Goal: Communication & Community: Answer question/provide support

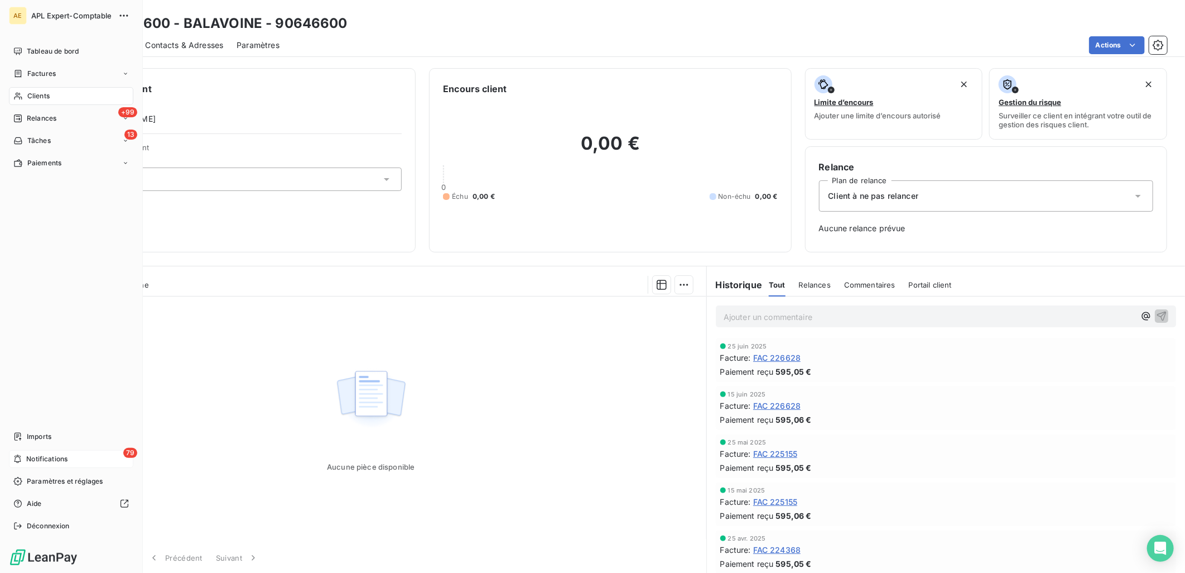
click at [51, 465] on div "79 Notifications" at bounding box center [71, 459] width 124 height 18
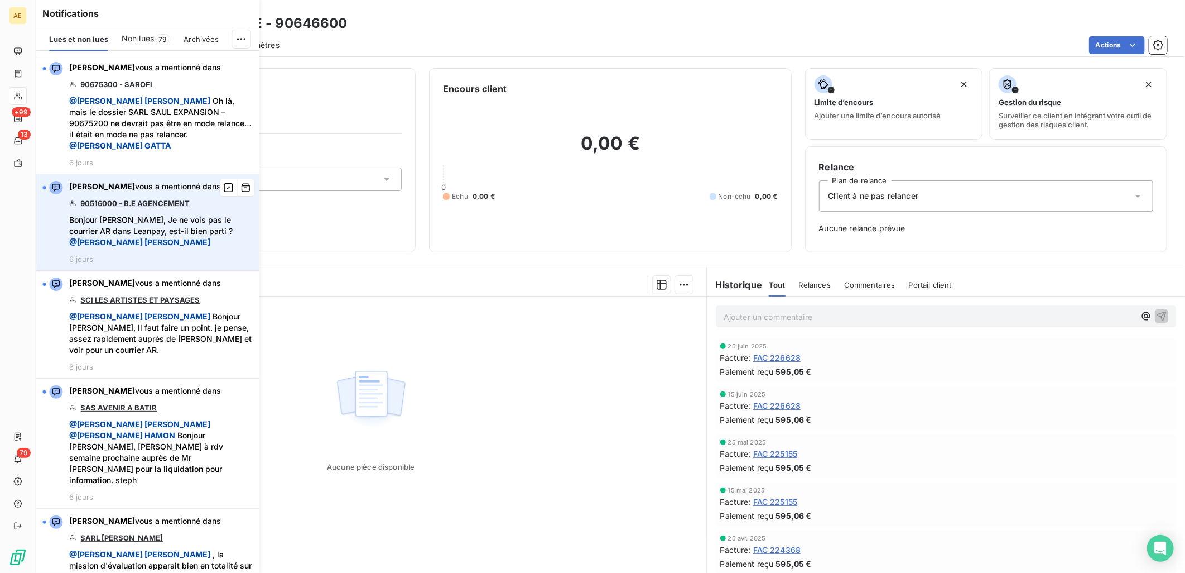
scroll to position [2604, 0]
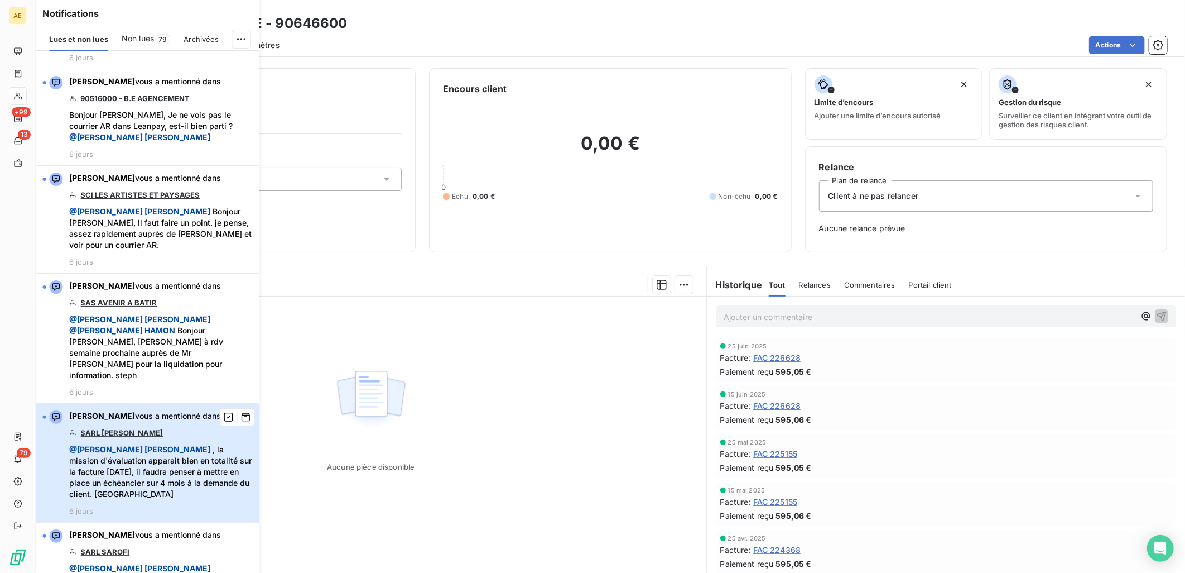
click at [163, 444] on span "@ Charlène LEVRON MAILLARD , la mission d'évaluation apparait bien en totalité …" at bounding box center [160, 472] width 183 height 56
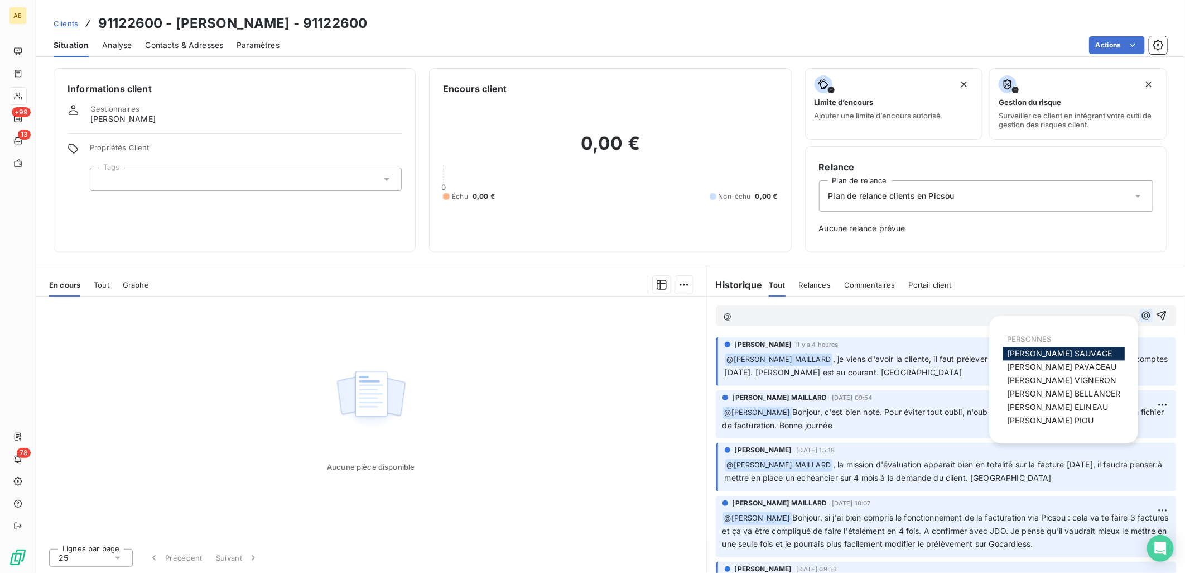
click at [1142, 316] on icon "button" at bounding box center [1146, 315] width 8 height 8
click at [1065, 377] on span "CECILE VIGNERON" at bounding box center [1061, 380] width 109 height 9
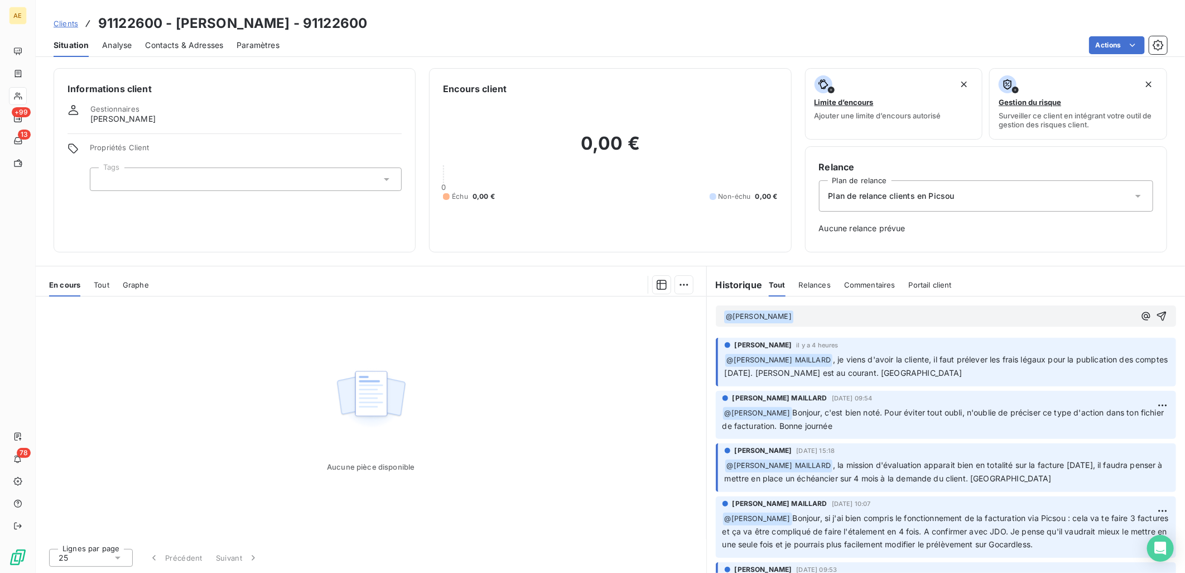
click at [843, 316] on p "﻿ @ CECILE VIGNERON ﻿ ﻿" at bounding box center [929, 316] width 411 height 13
click at [858, 315] on span "Bonjour, l'échénacier est mis e place" at bounding box center [862, 315] width 136 height 9
click at [913, 316] on span "Bonjour, l'échéancier est mis e place" at bounding box center [862, 315] width 136 height 9
click at [969, 318] on p "﻿ @ CECILE VIGNERON ﻿ Bonjour, l'échéancier est mis en place" at bounding box center [929, 316] width 411 height 13
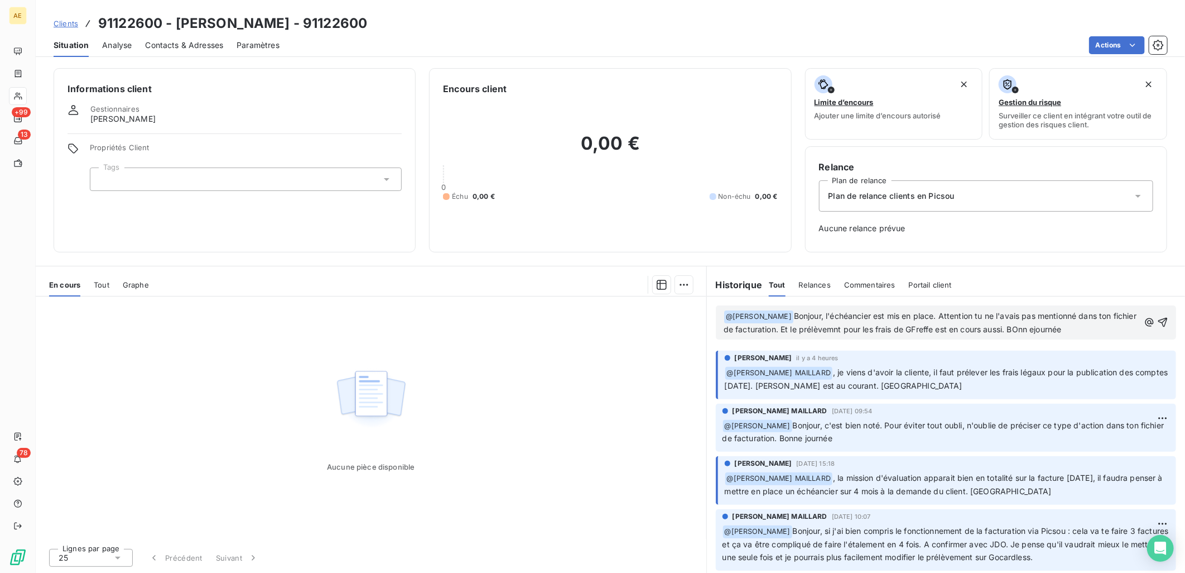
click at [1063, 326] on span "Bonjour, l'échéancier est mis en place. Attention tu ne l'avais pas mentionné d…" at bounding box center [931, 322] width 415 height 23
click at [1059, 328] on span "Bonjour, l'échéancier est mis en place. Attention tu ne l'avais pas mentionné d…" at bounding box center [931, 322] width 415 height 23
click at [942, 325] on span "Bonjour, l'échéancier est mis en place. Attention tu ne l'avais pas mentionné d…" at bounding box center [931, 322] width 415 height 23
click at [1042, 326] on span "Bonjour, l'échéancier est mis en place. Attention tu ne l'avais pas mentionné d…" at bounding box center [931, 322] width 415 height 23
click at [859, 326] on span "Bonjour, l'échéancier est mis en place. Attention tu ne l'avais pas mentionné d…" at bounding box center [931, 322] width 415 height 23
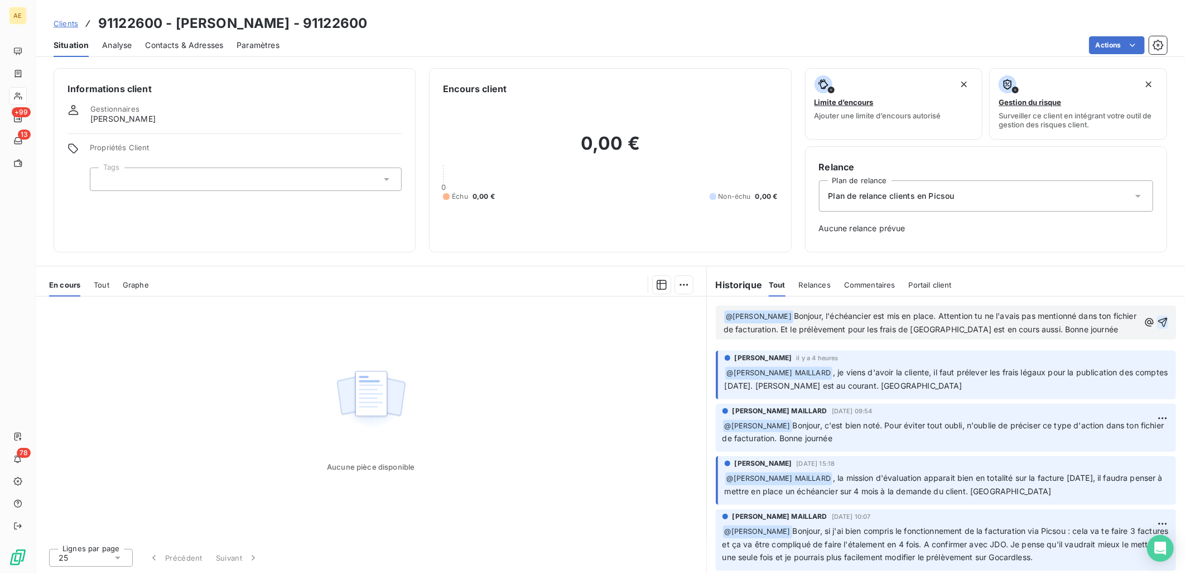
click at [1157, 315] on button "button" at bounding box center [1162, 321] width 11 height 13
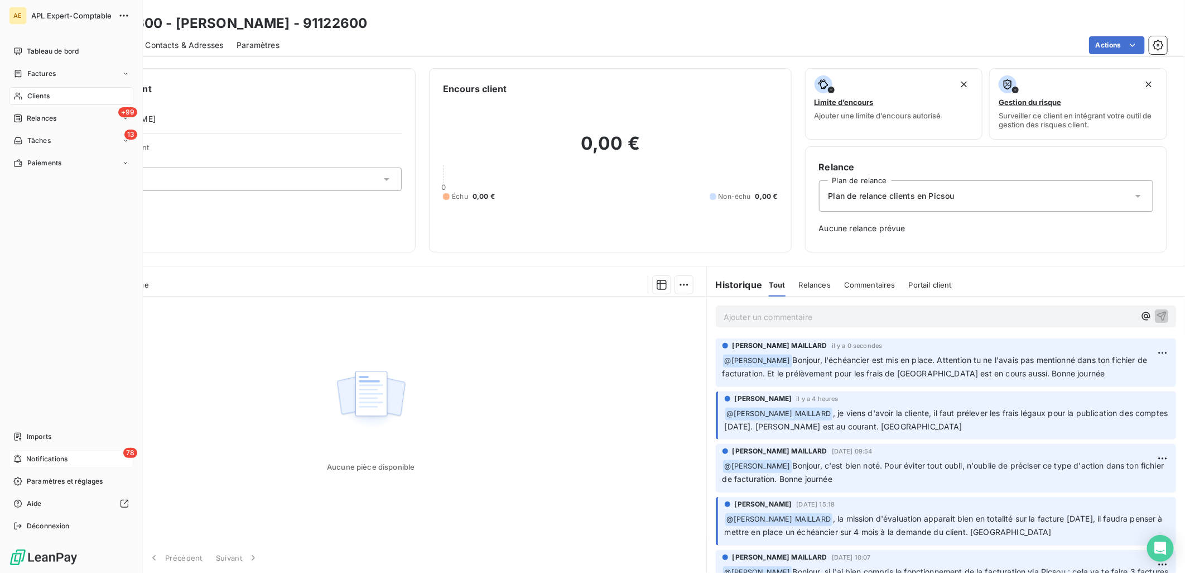
click at [45, 454] on span "Notifications" at bounding box center [46, 459] width 41 height 10
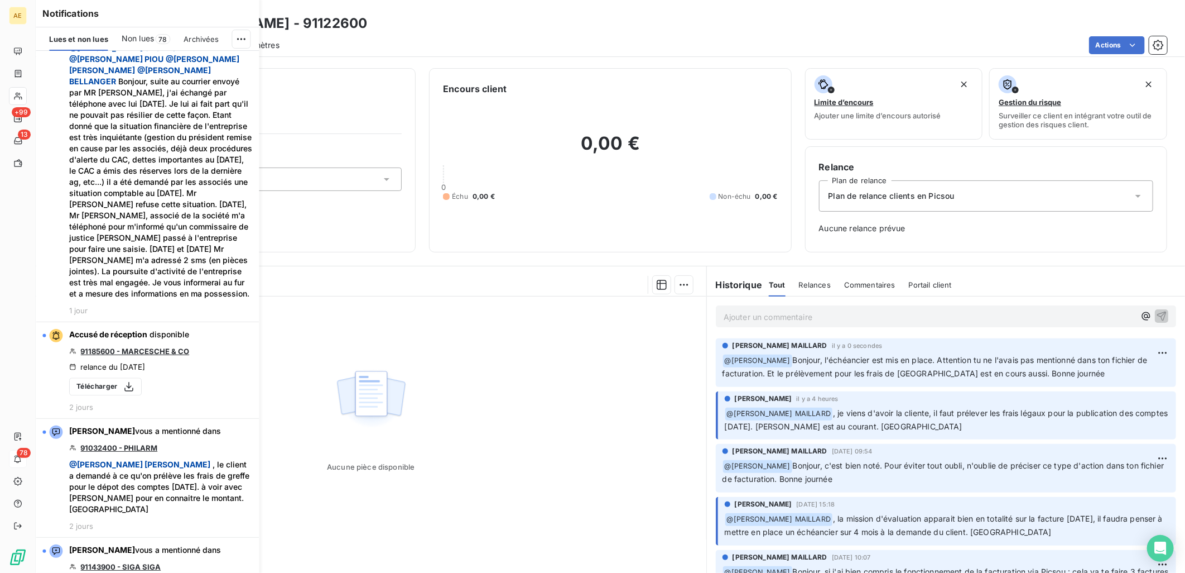
scroll to position [1302, 0]
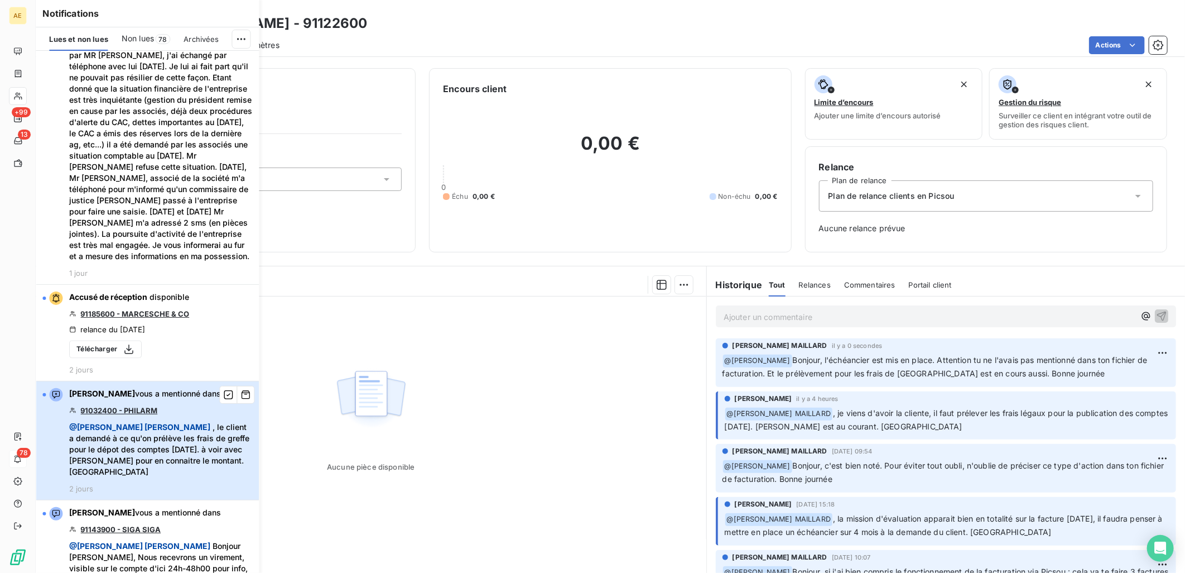
click at [163, 421] on span "@ Charlène LEVRON MAILLARD , le client a demandé à ce qu'on prélève les frais d…" at bounding box center [160, 449] width 183 height 56
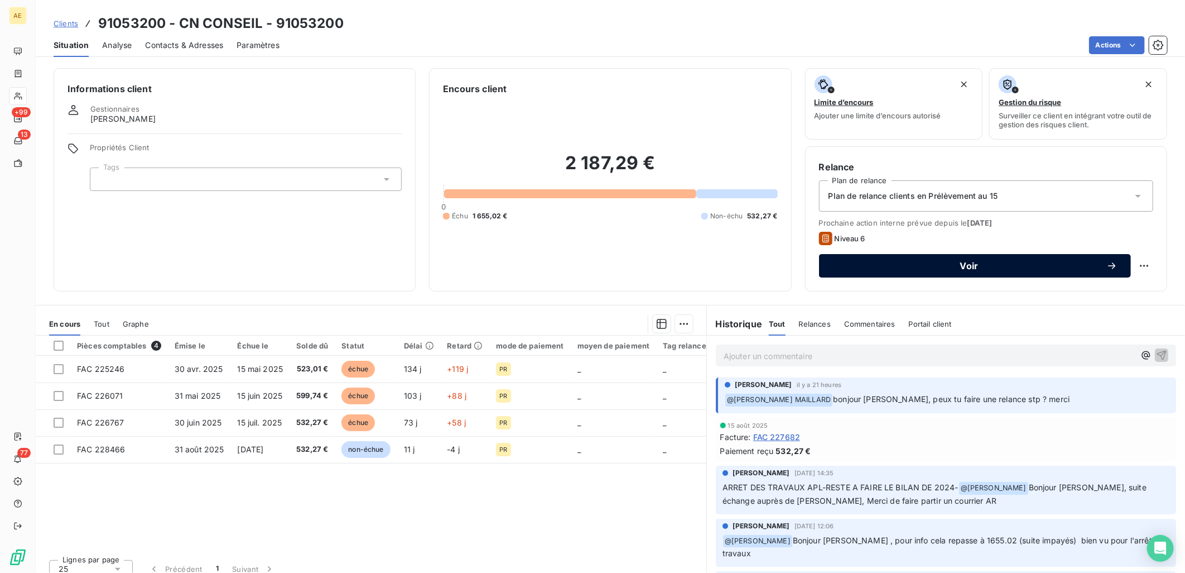
click at [968, 267] on span "Voir" at bounding box center [970, 265] width 274 height 9
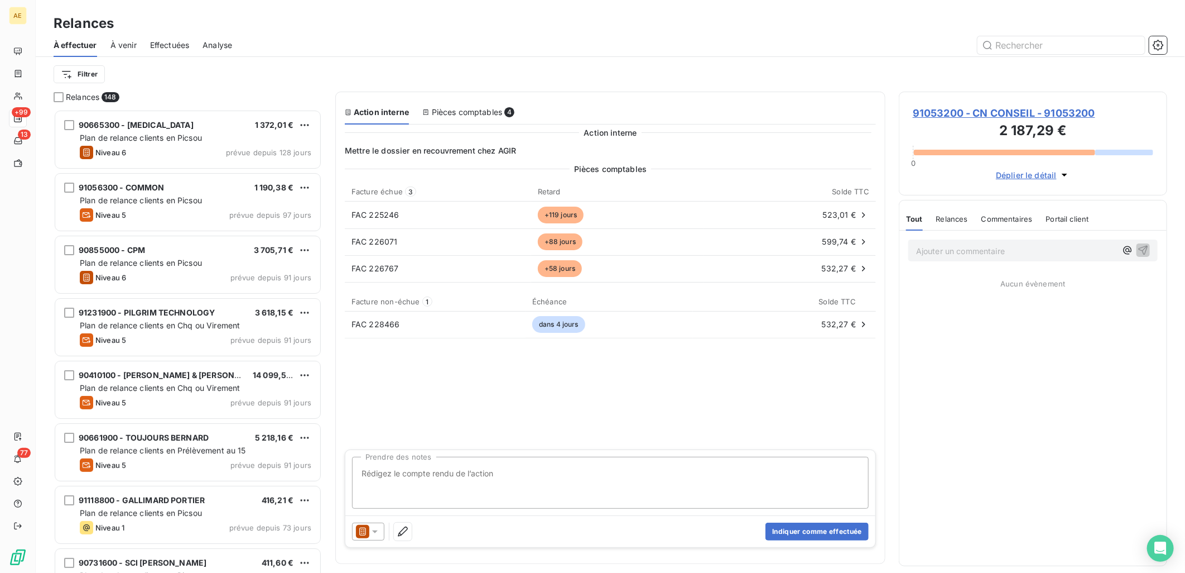
scroll to position [454, 259]
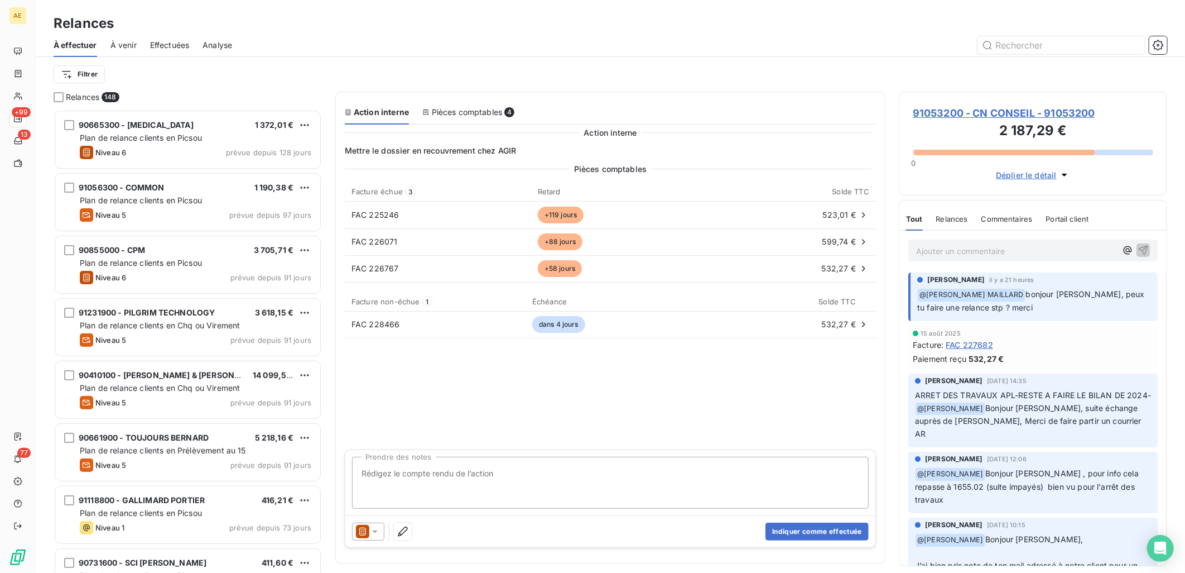
click at [378, 536] on icon at bounding box center [374, 531] width 11 height 11
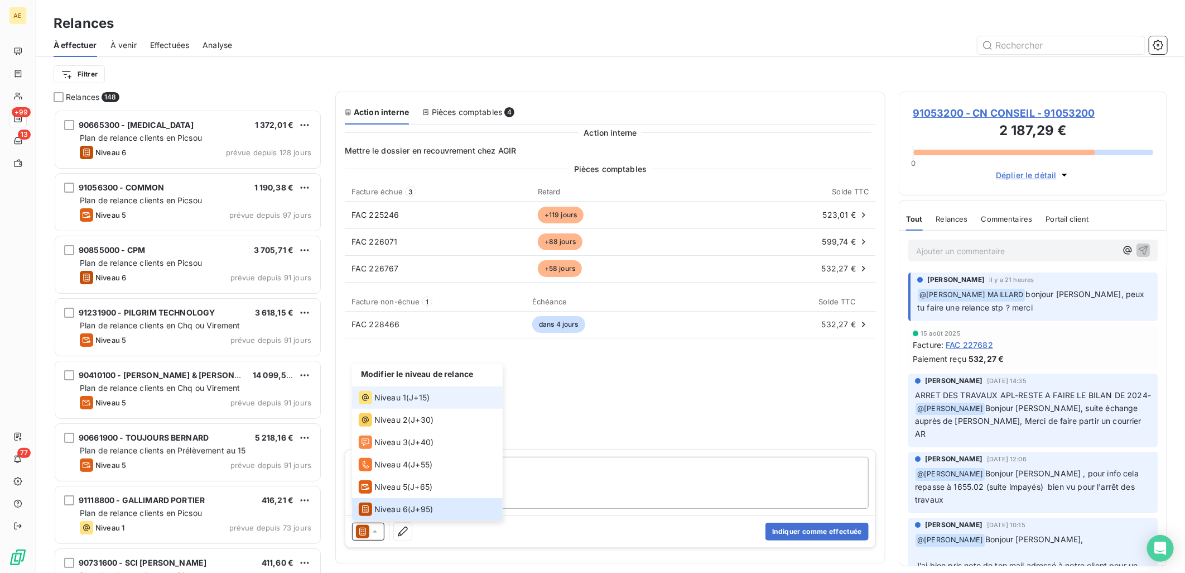
click at [415, 398] on span "J+15 )" at bounding box center [419, 397] width 21 height 11
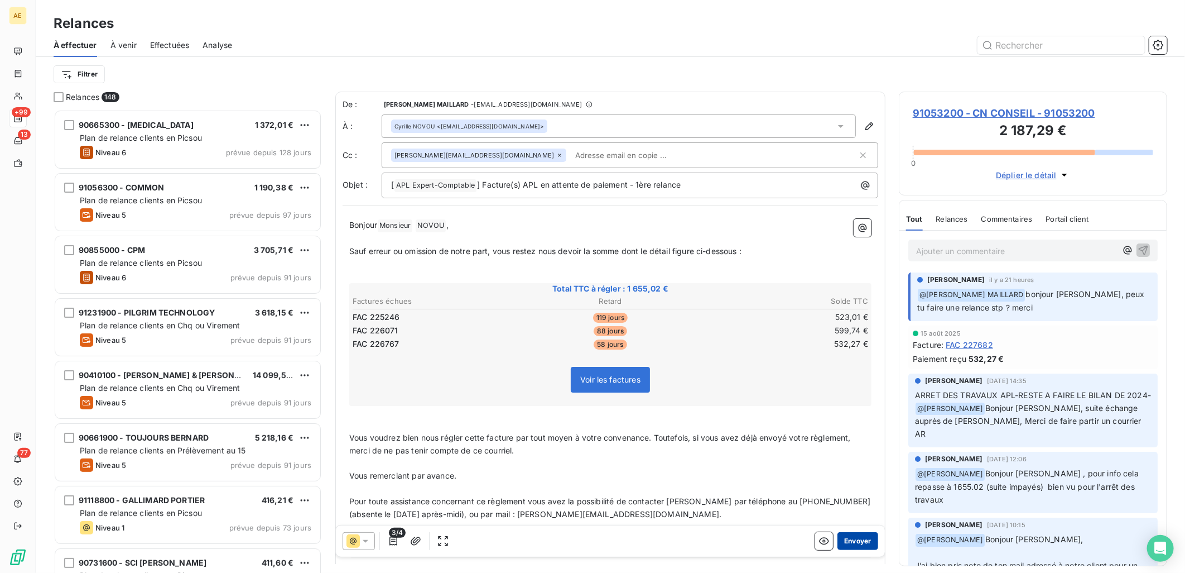
click at [841, 541] on button "Envoyer" at bounding box center [858, 541] width 41 height 18
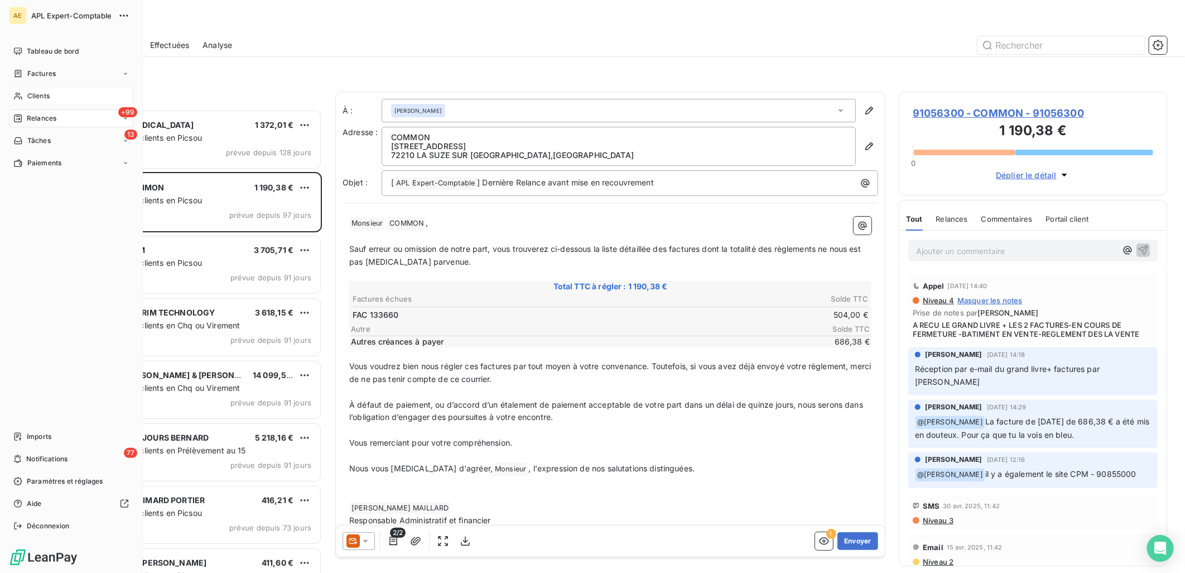
click at [40, 97] on span "Clients" at bounding box center [38, 96] width 22 height 10
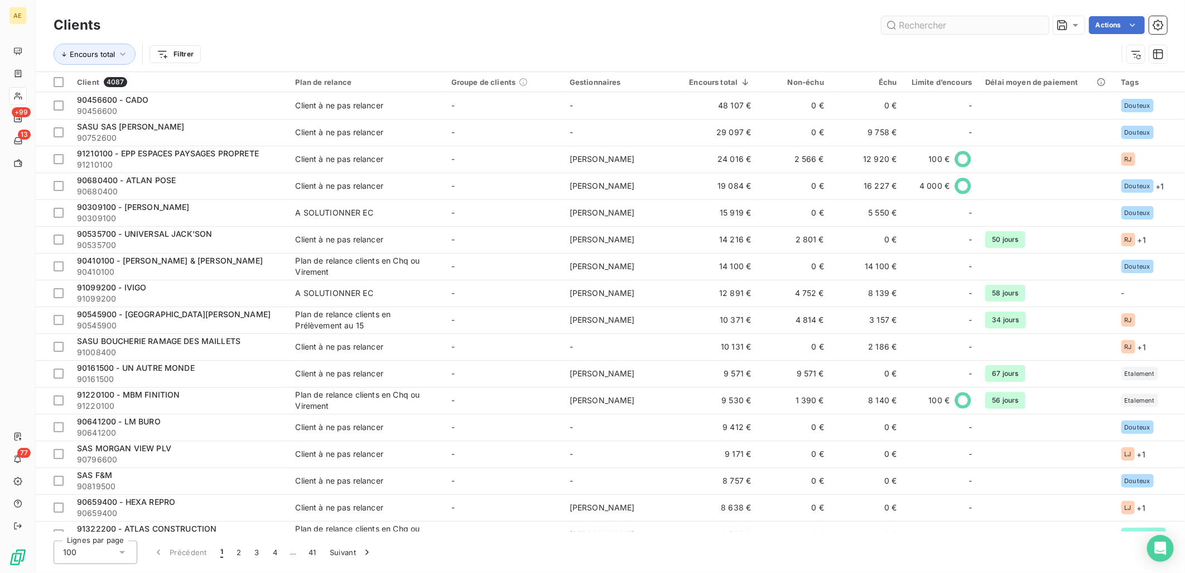
click at [932, 23] on input "text" at bounding box center [965, 25] width 167 height 18
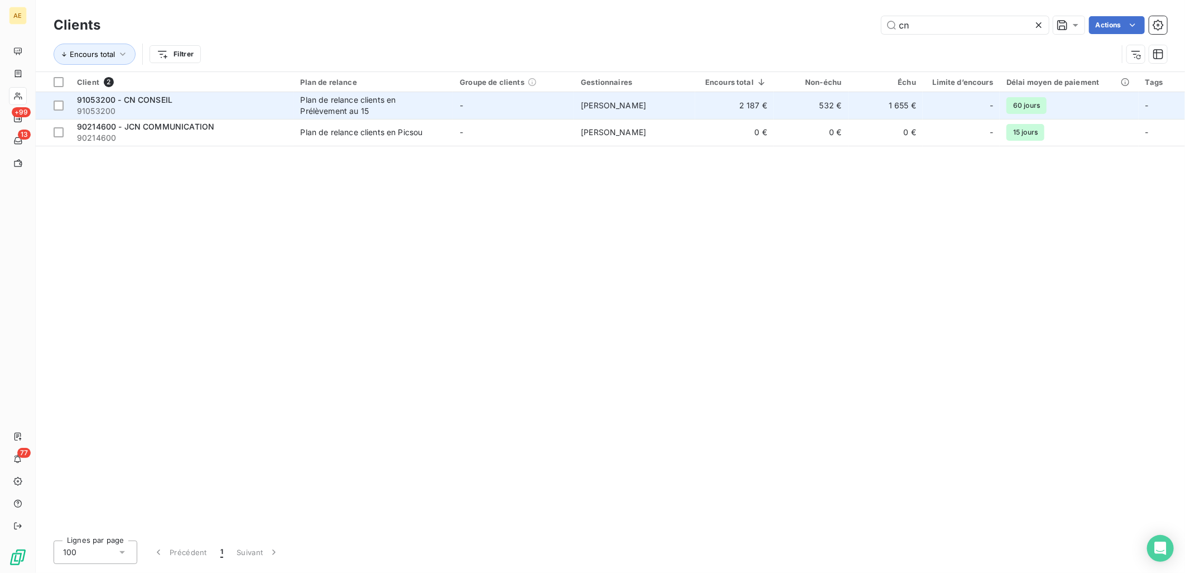
type input "cn"
click at [181, 99] on div "91053200 - CN CONSEIL" at bounding box center [182, 99] width 210 height 11
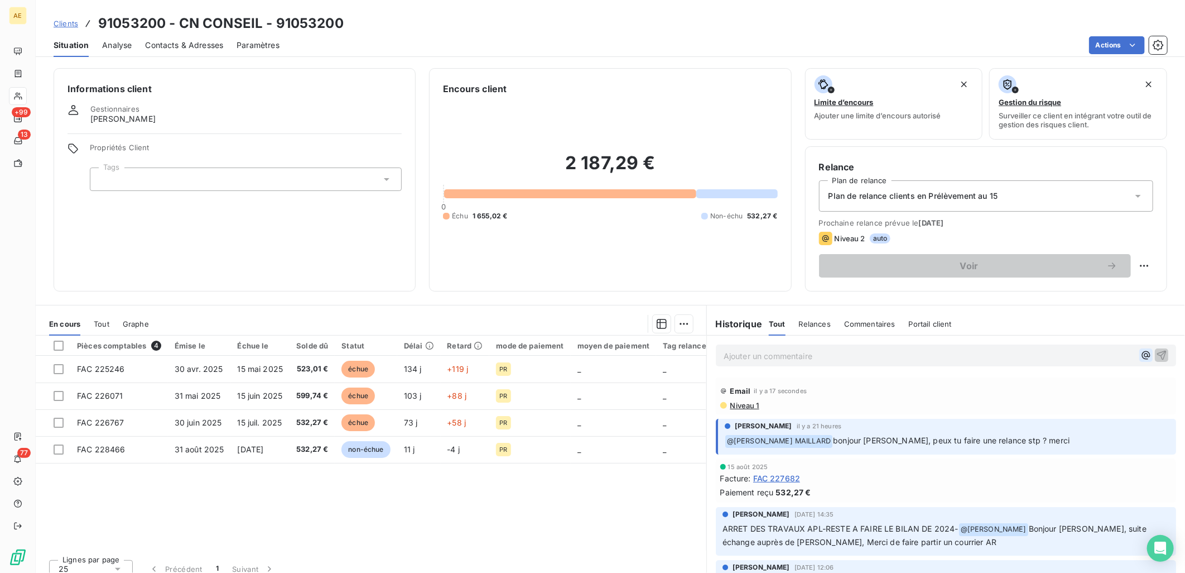
click at [1140, 358] on button "button" at bounding box center [1146, 354] width 13 height 13
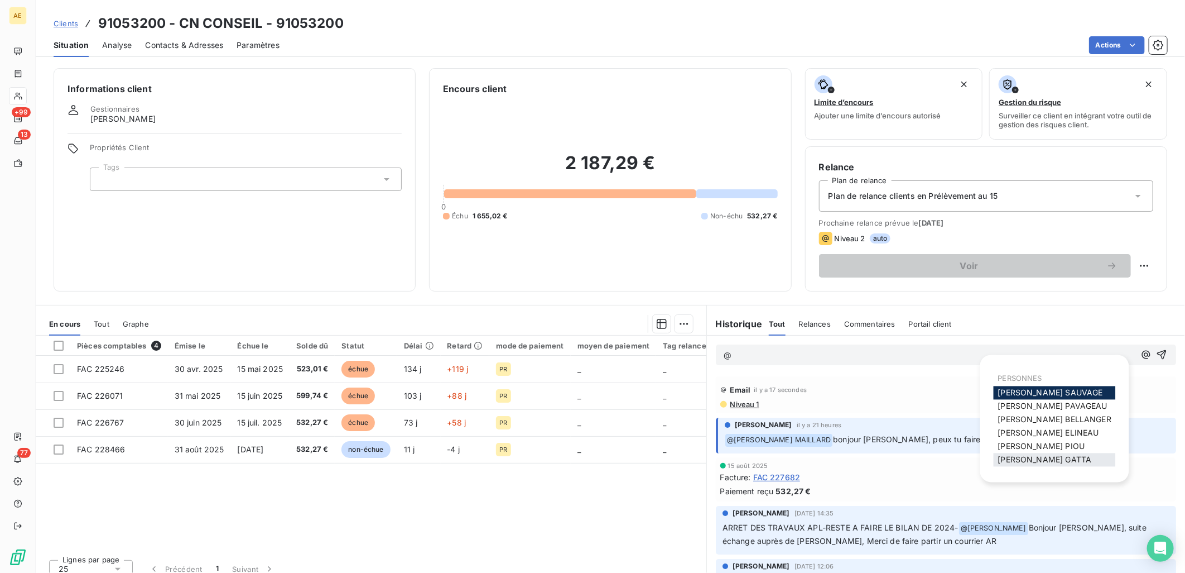
click at [1030, 455] on span "[PERSON_NAME]" at bounding box center [1045, 459] width 94 height 9
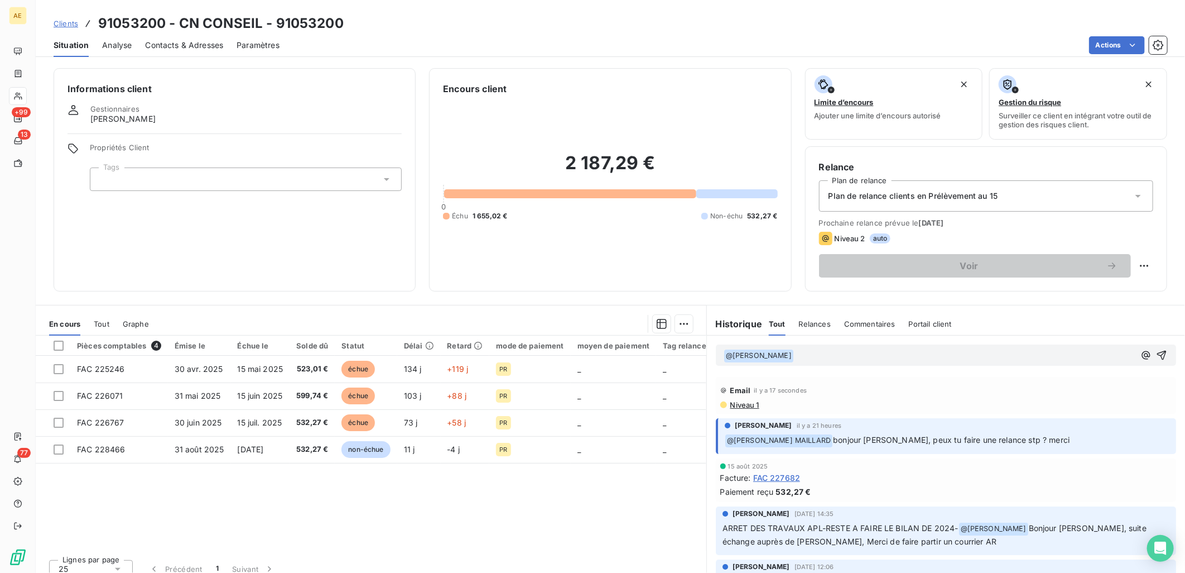
click at [783, 354] on p "﻿ @ [PERSON_NAME] ﻿ ﻿" at bounding box center [929, 355] width 411 height 13
click at [1150, 358] on div "﻿ @ [PERSON_NAME] ﻿ Bonjour, relance effectuée. Bonne journée" at bounding box center [946, 354] width 460 height 21
click at [1156, 353] on icon "button" at bounding box center [1161, 354] width 11 height 11
